Goal: Participate in discussion: Engage in conversation with other users on a specific topic

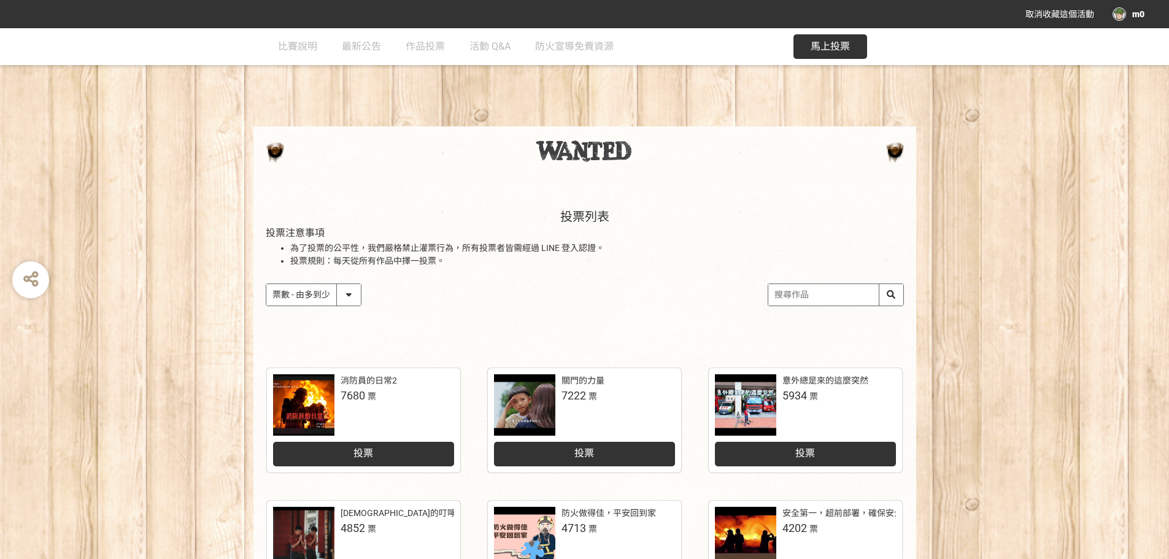
select select "vote"
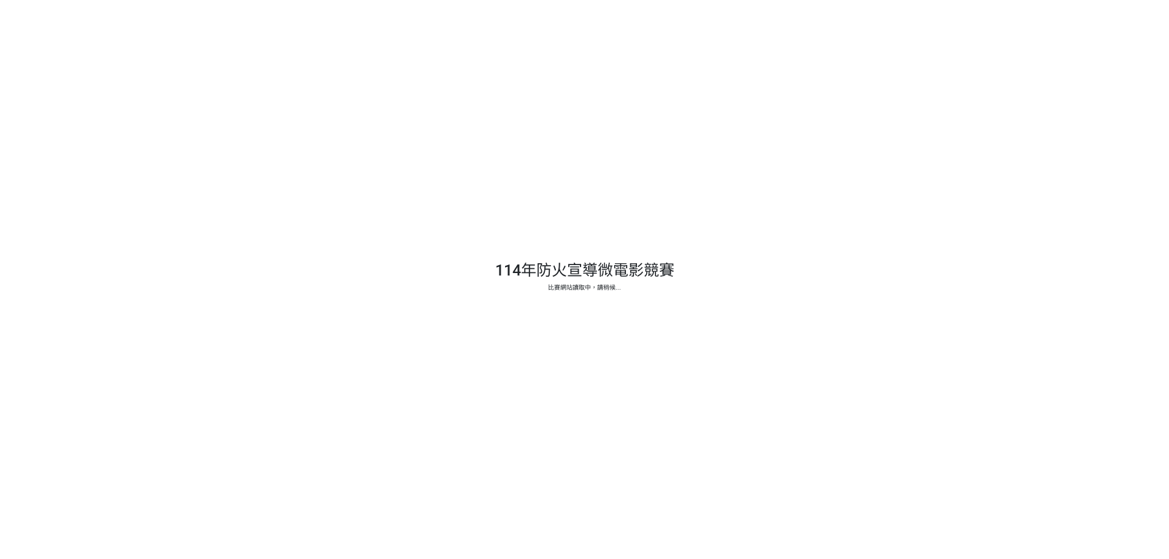
select select "vote"
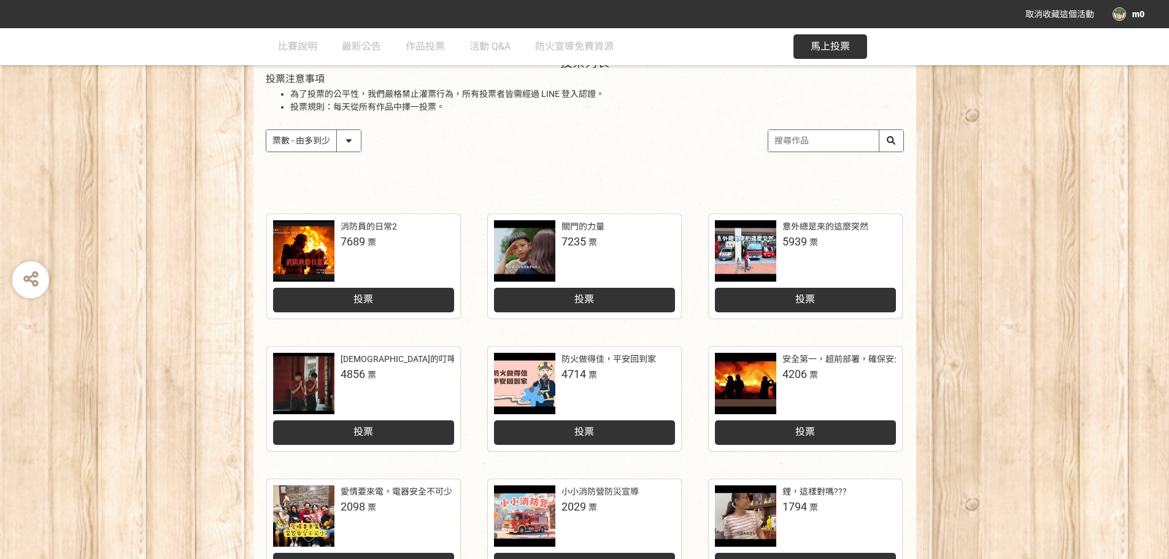
scroll to position [184, 0]
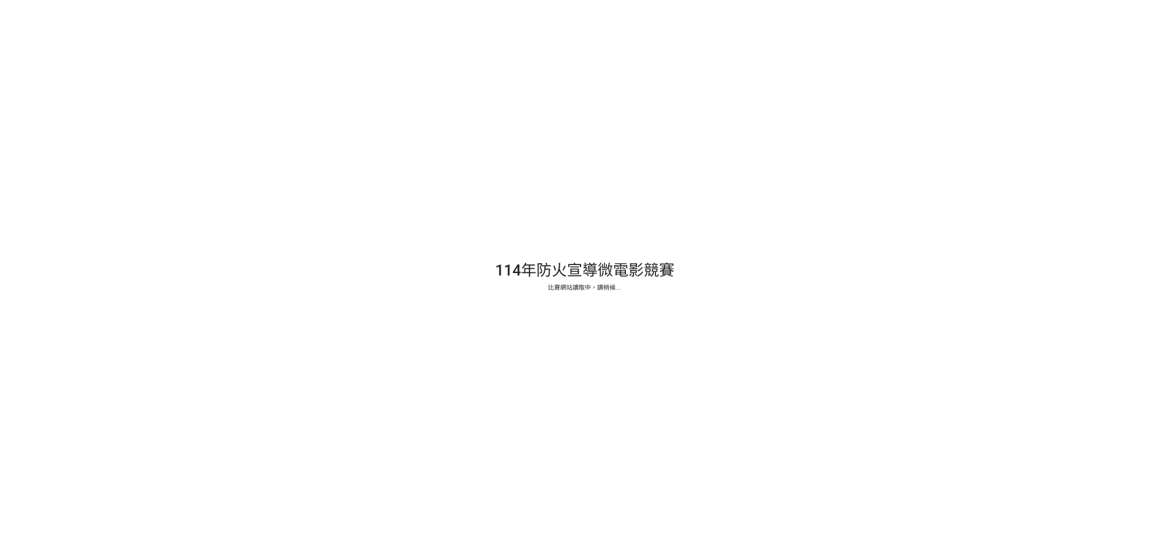
select select "vote"
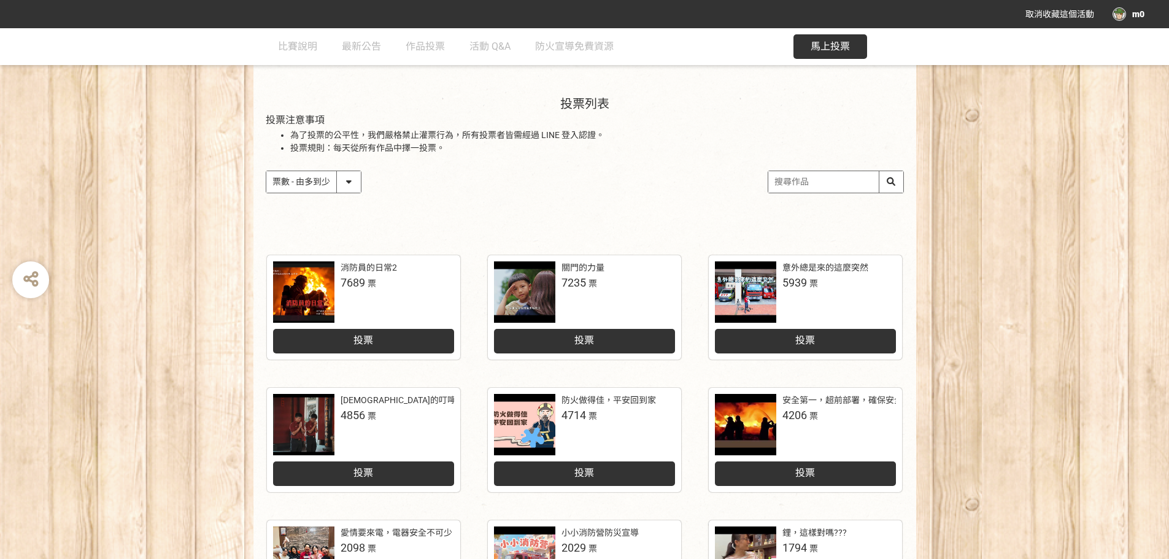
scroll to position [123, 0]
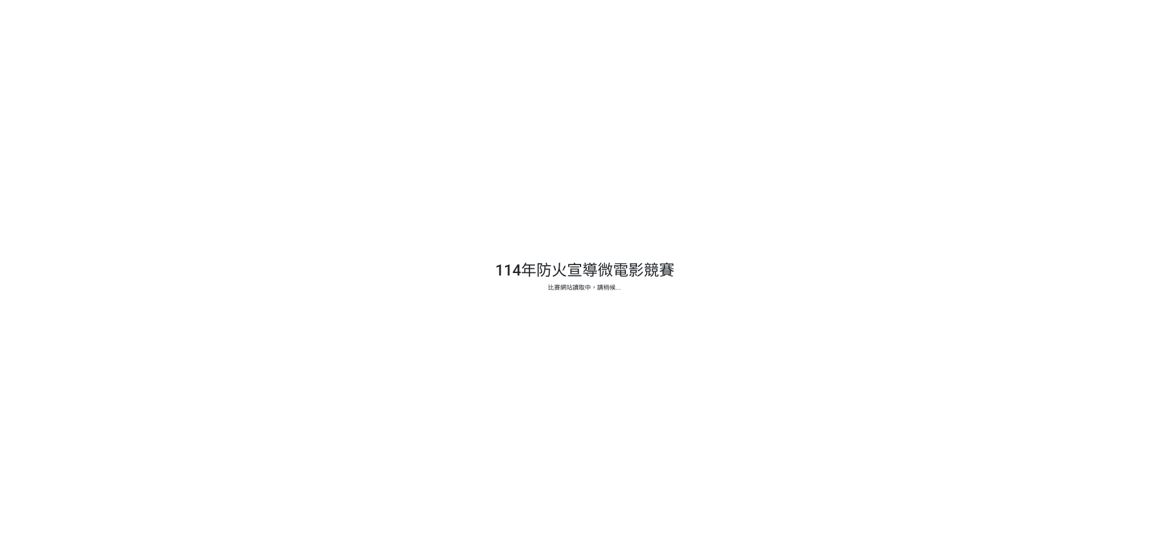
select select "vote"
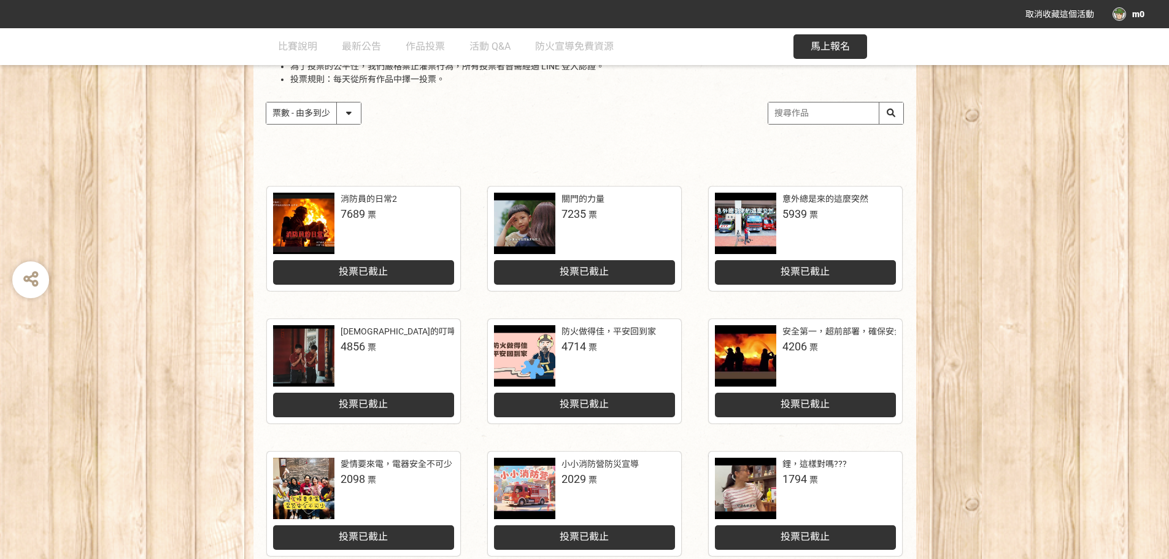
scroll to position [184, 0]
